Goal: Transaction & Acquisition: Purchase product/service

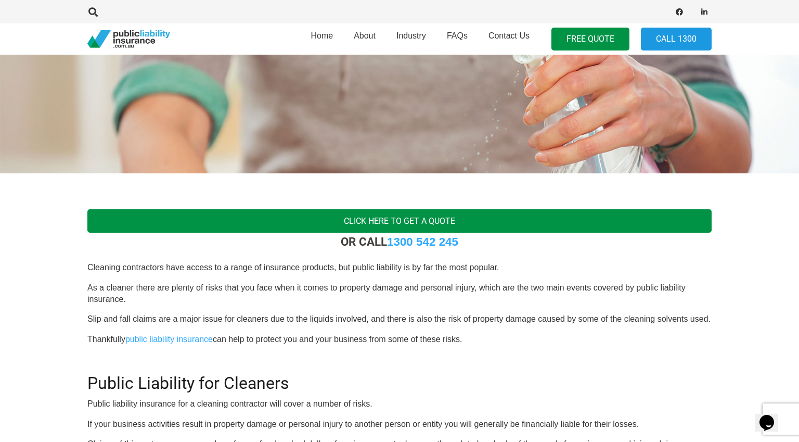
click at [252, 230] on link "Click here to get a quote" at bounding box center [399, 220] width 624 height 23
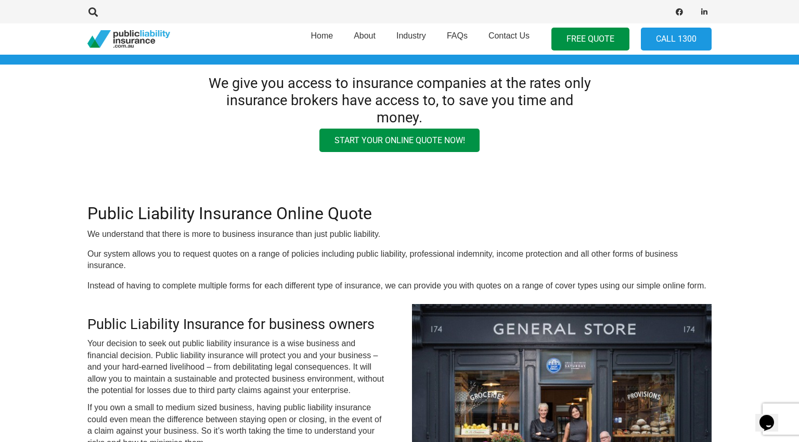
scroll to position [67, 0]
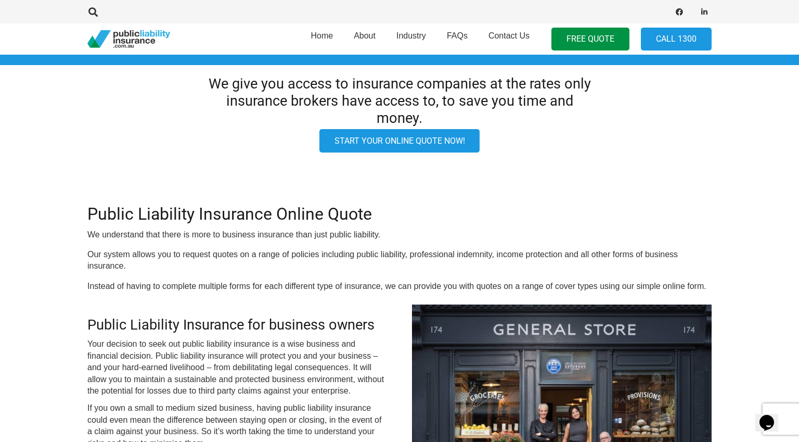
click at [371, 145] on link "Start your online quote now!" at bounding box center [399, 140] width 161 height 23
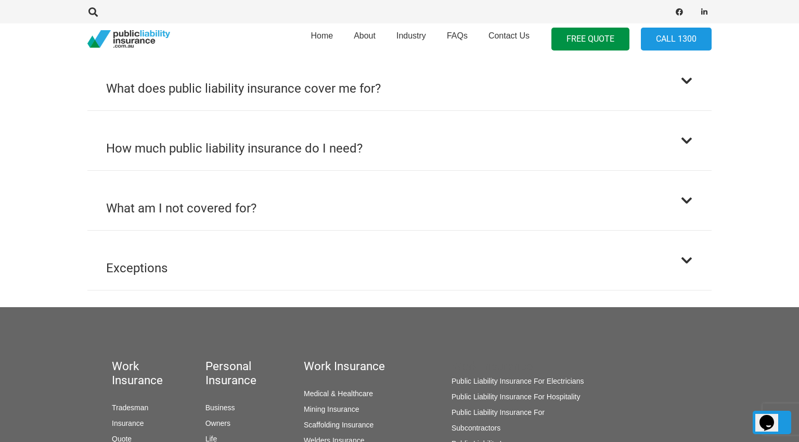
scroll to position [715, 0]
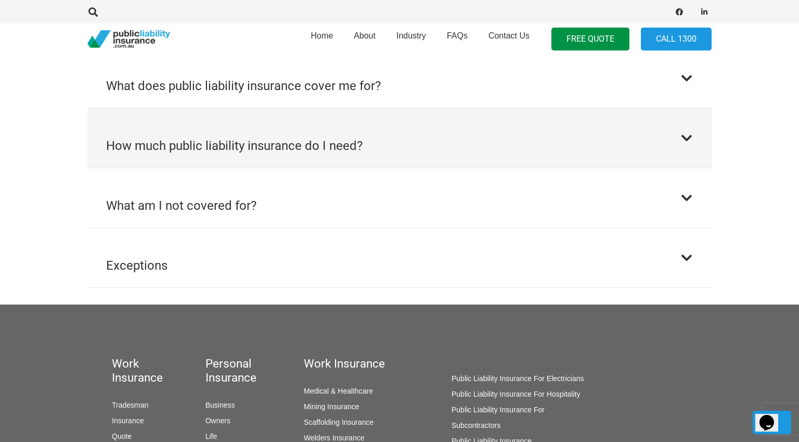
click at [170, 136] on h2 "How much public liability insurance do I need?" at bounding box center [234, 145] width 256 height 19
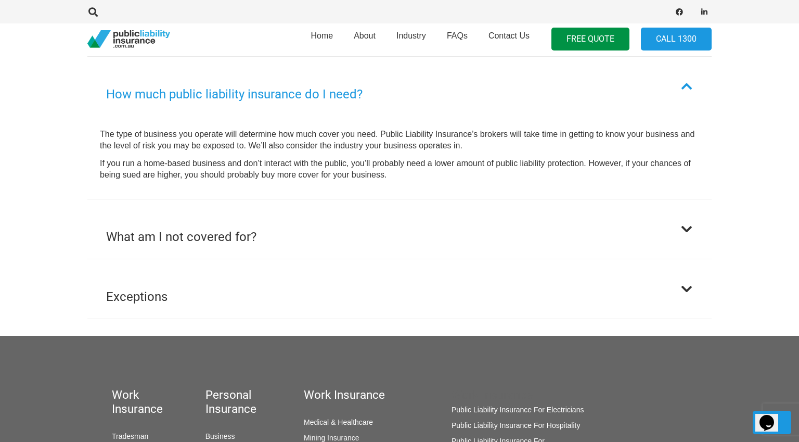
scroll to position [683, 0]
